Goal: Navigation & Orientation: Find specific page/section

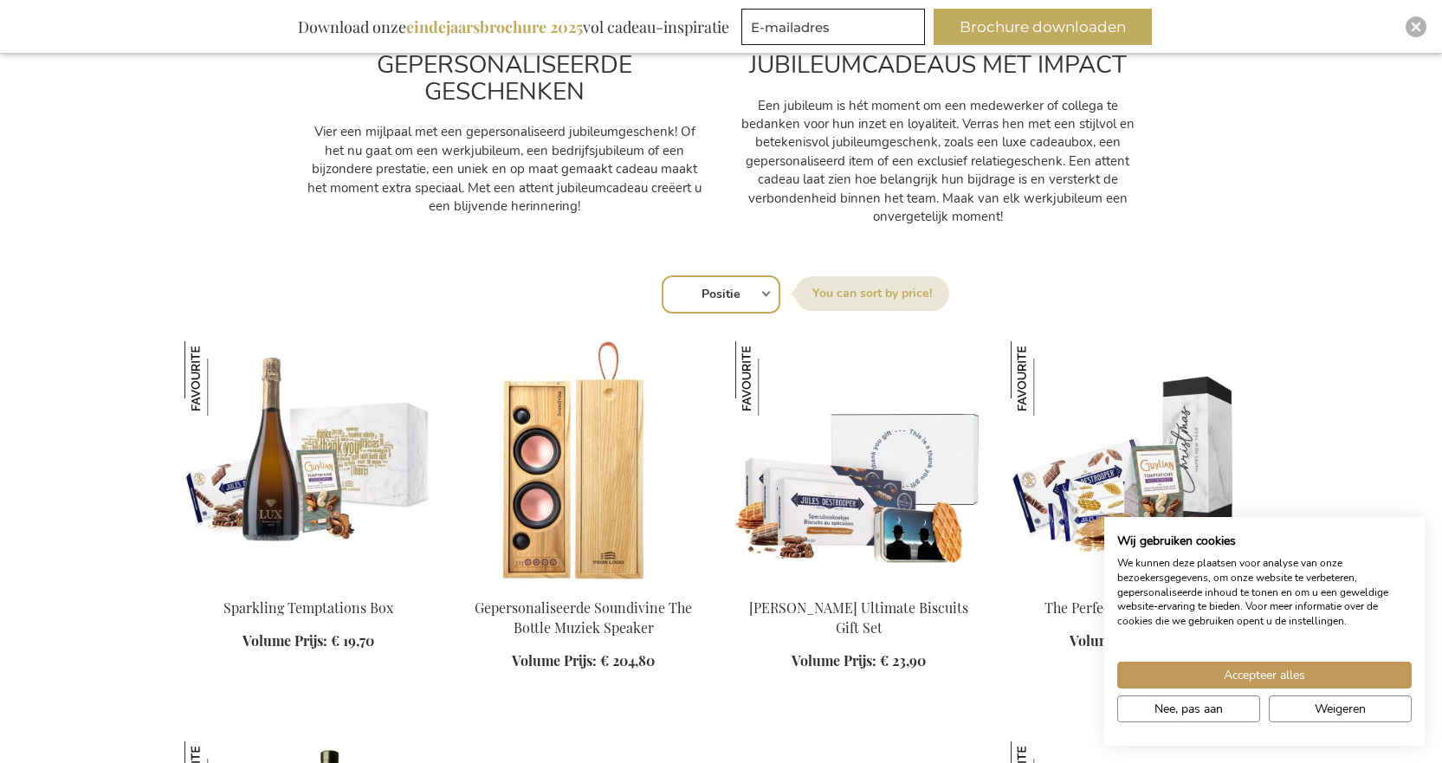
scroll to position [1386, 0]
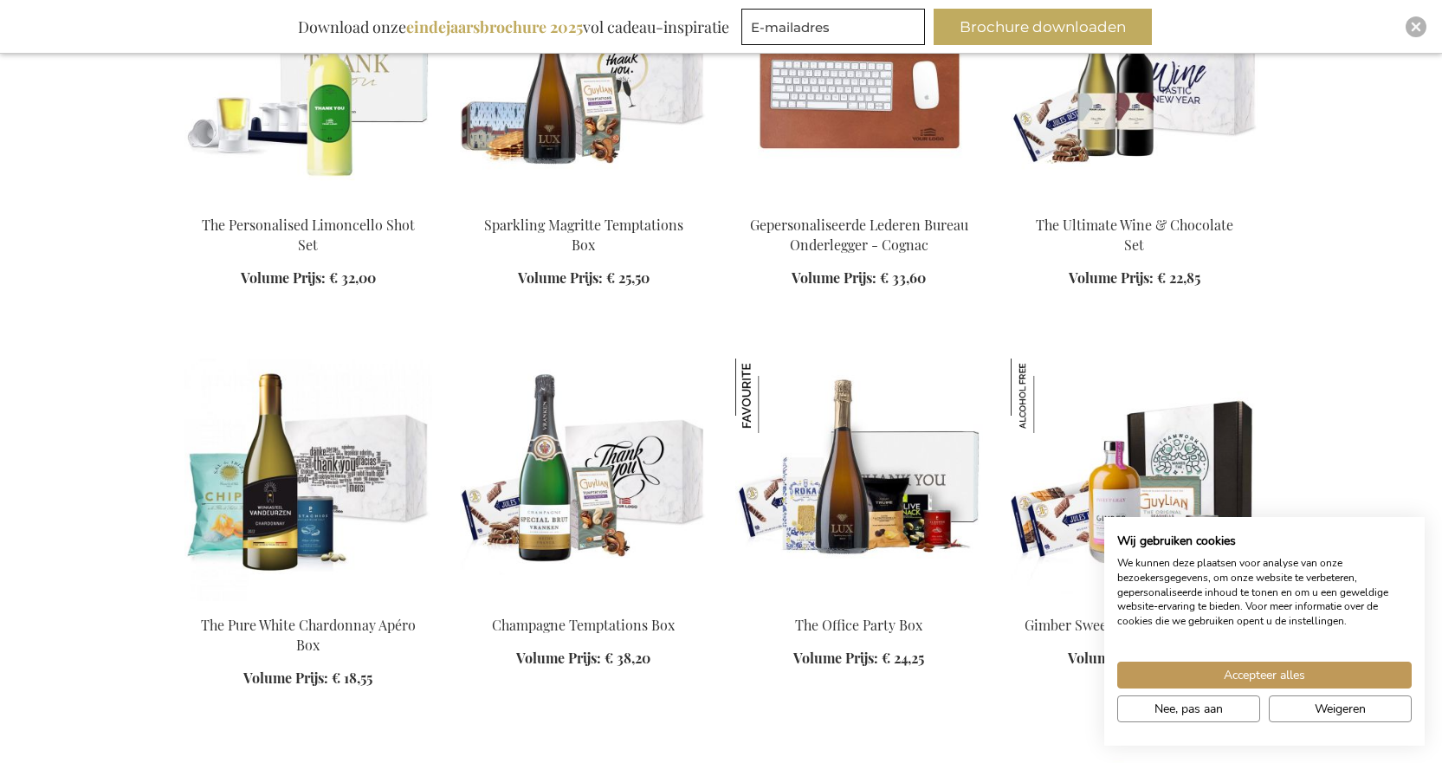
scroll to position [2426, 0]
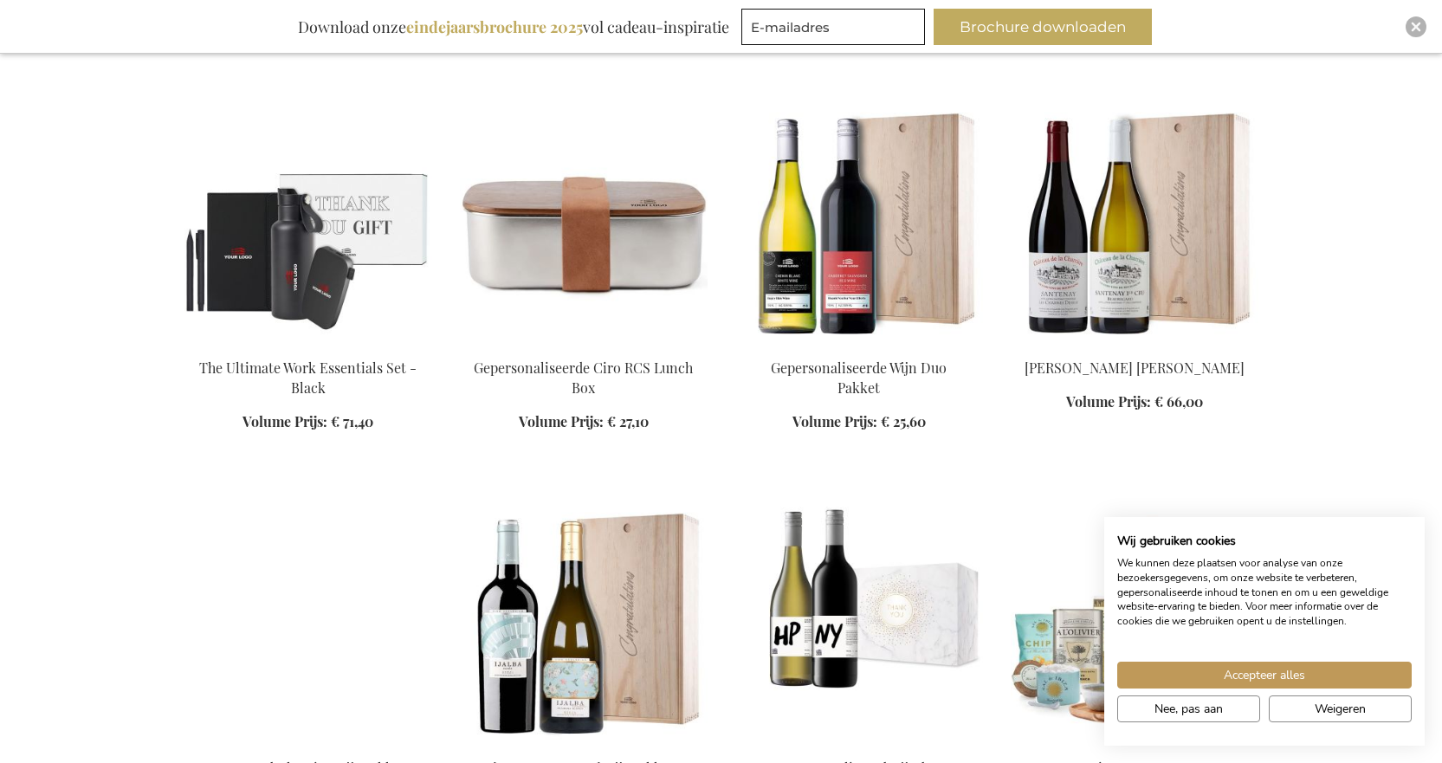
scroll to position [7970, 0]
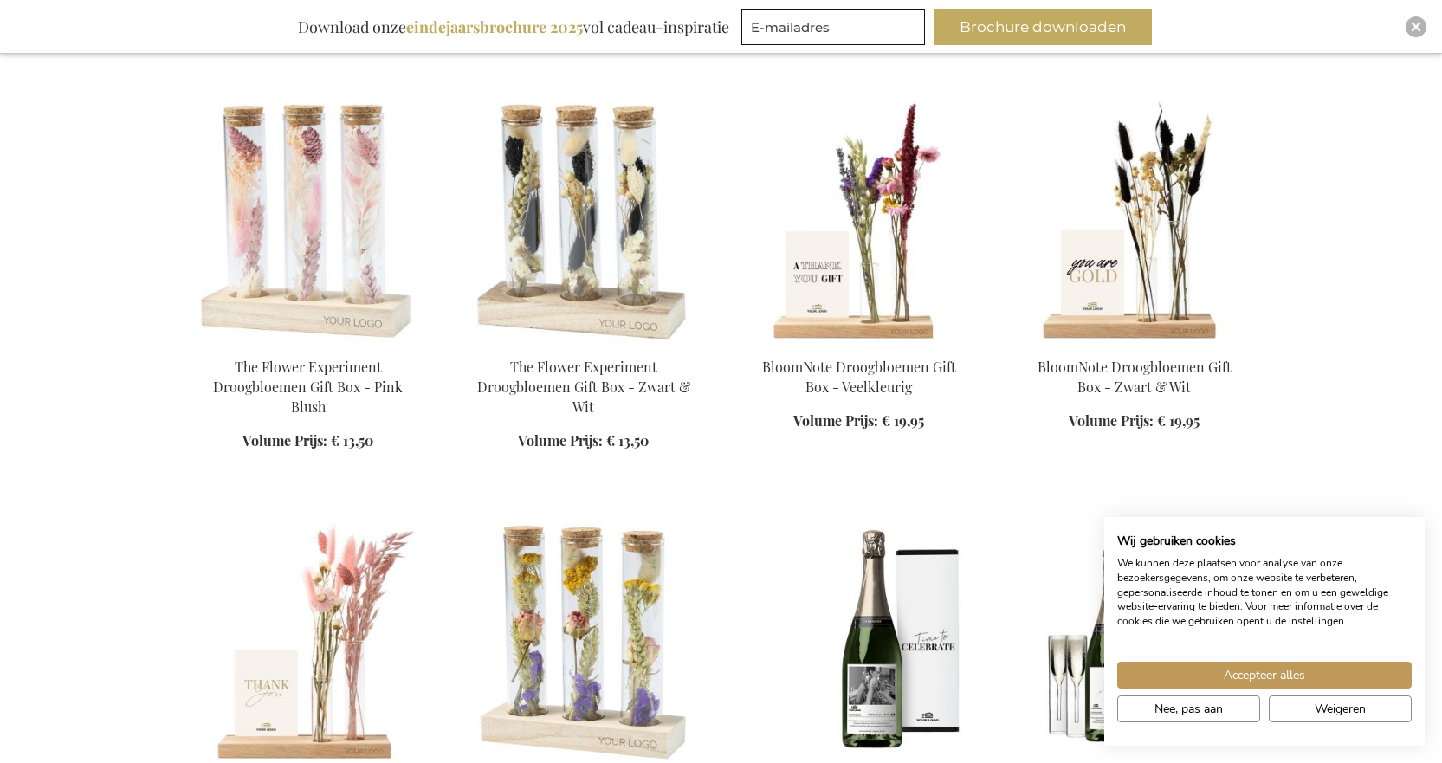
scroll to position [5631, 0]
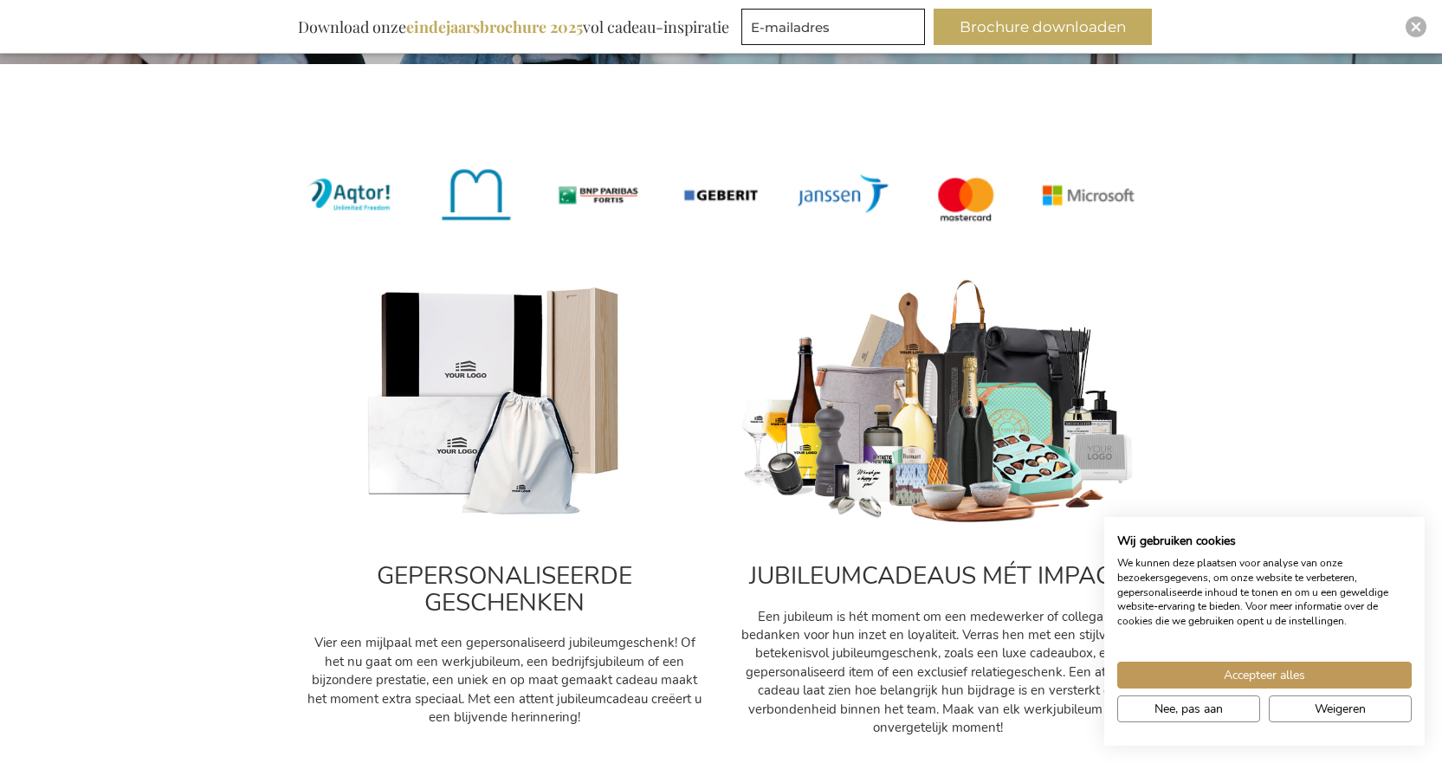
scroll to position [520, 0]
